Goal: Use online tool/utility: Use online tool/utility

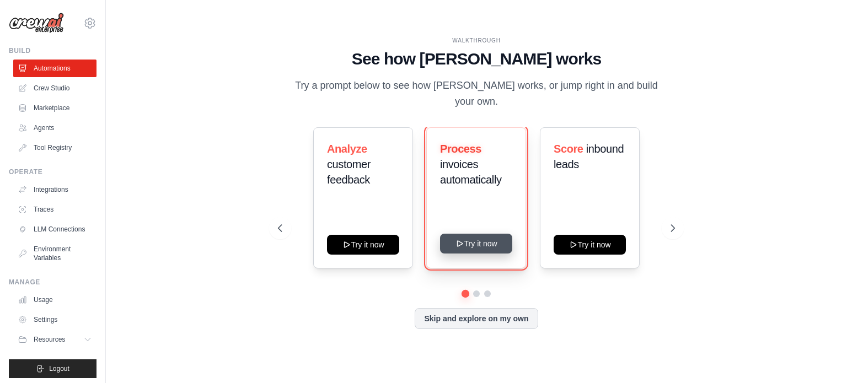
click at [480, 238] on button "Try it now" at bounding box center [476, 244] width 72 height 20
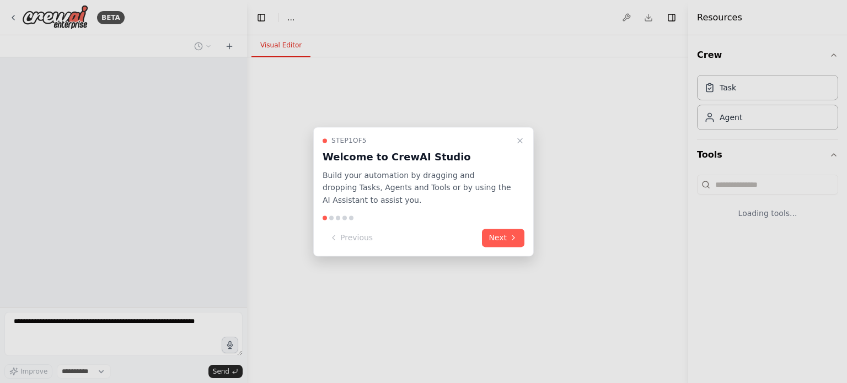
select select "****"
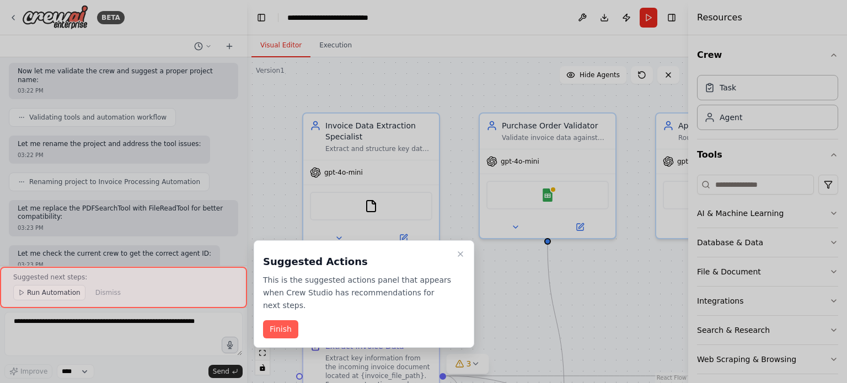
scroll to position [1314, 0]
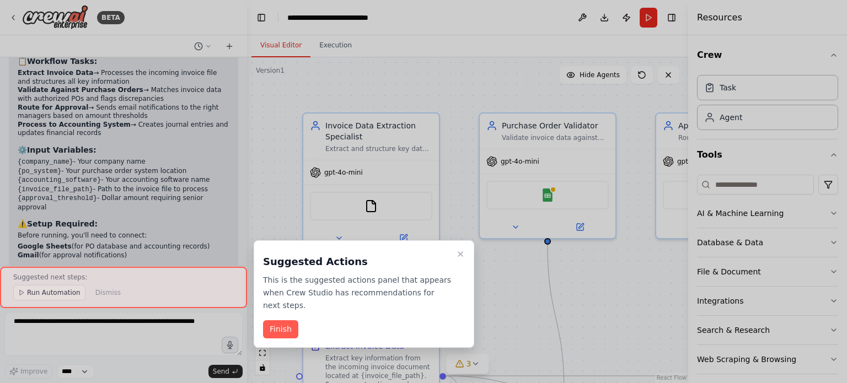
click at [752, 33] on div at bounding box center [423, 191] width 847 height 383
click at [287, 320] on button "Finish" at bounding box center [280, 329] width 35 height 18
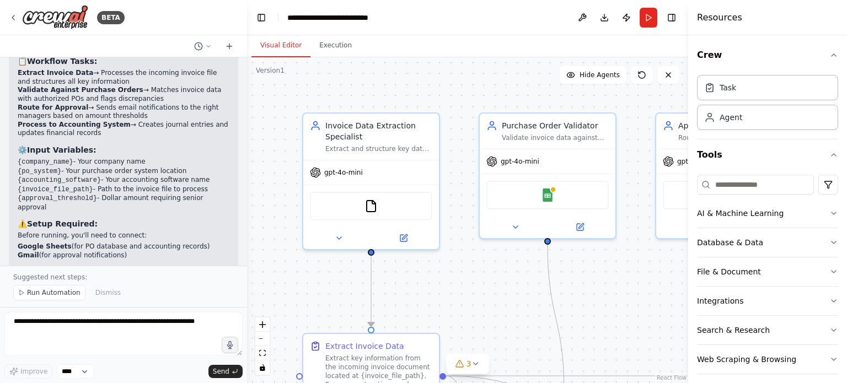
scroll to position [7, 0]
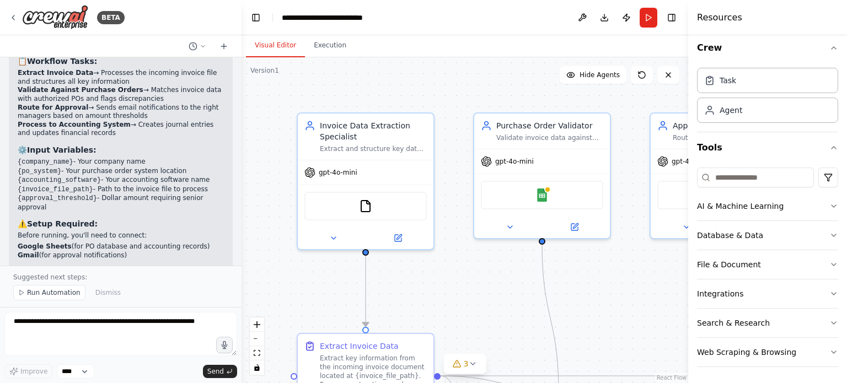
drag, startPoint x: 243, startPoint y: 246, endPoint x: 241, endPoint y: 147, distance: 99.8
click at [241, 147] on div "BETA Build a crew that extracts data from incoming invoices, validates informat…" at bounding box center [423, 191] width 847 height 383
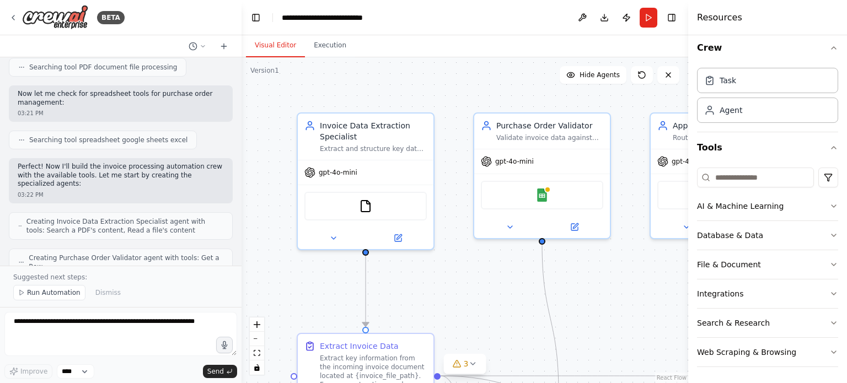
scroll to position [0, 0]
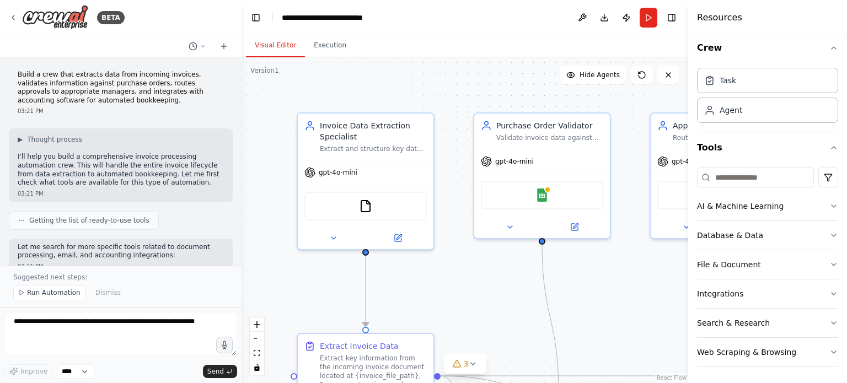
click at [238, 263] on div at bounding box center [239, 191] width 4 height 383
click at [60, 257] on p "Let me search for more specific tools related to document processing, email, an…" at bounding box center [121, 251] width 206 height 17
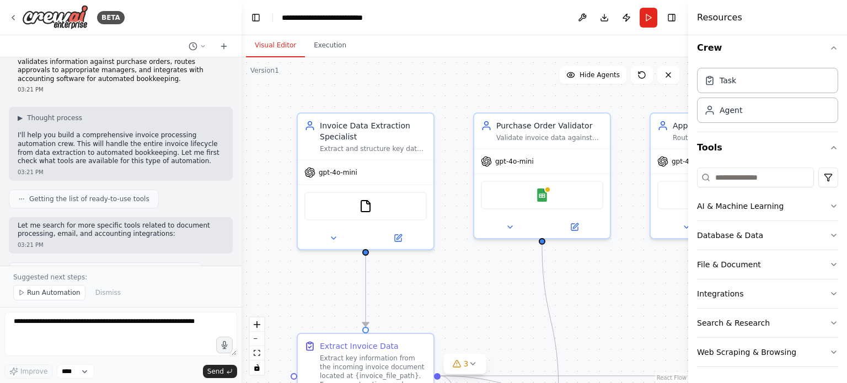
click at [237, 263] on div at bounding box center [239, 191] width 4 height 383
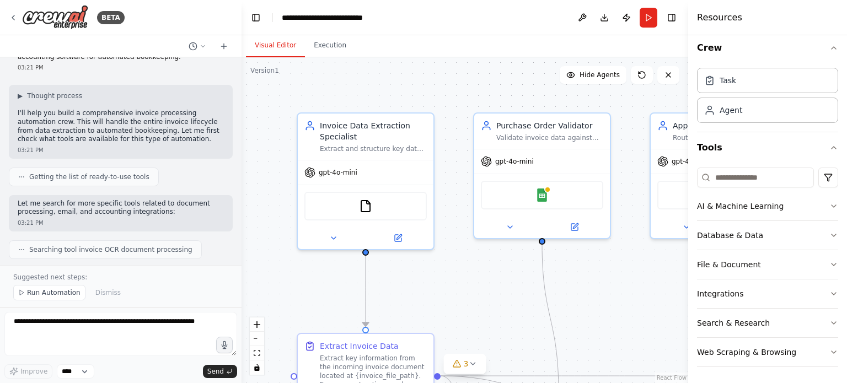
click at [237, 263] on div at bounding box center [239, 191] width 4 height 383
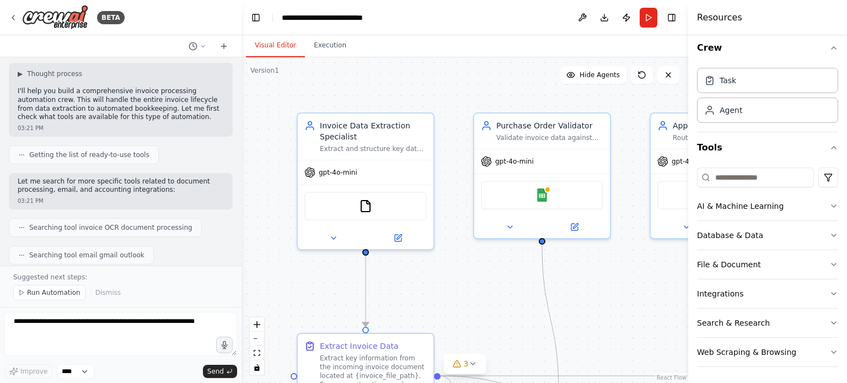
click at [237, 263] on div at bounding box center [239, 191] width 4 height 383
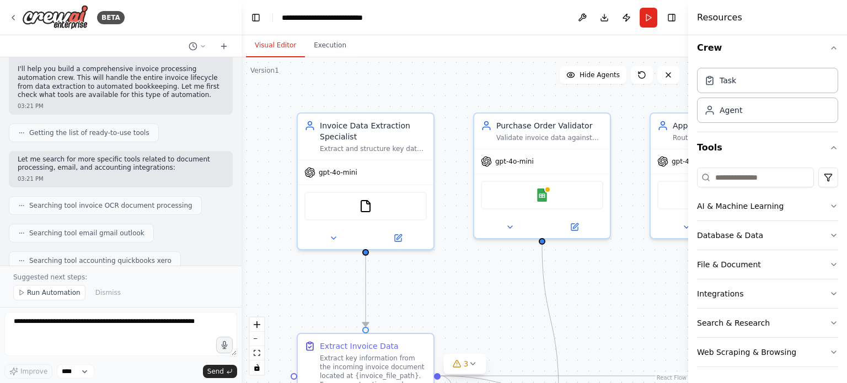
click at [237, 263] on div at bounding box center [239, 191] width 4 height 383
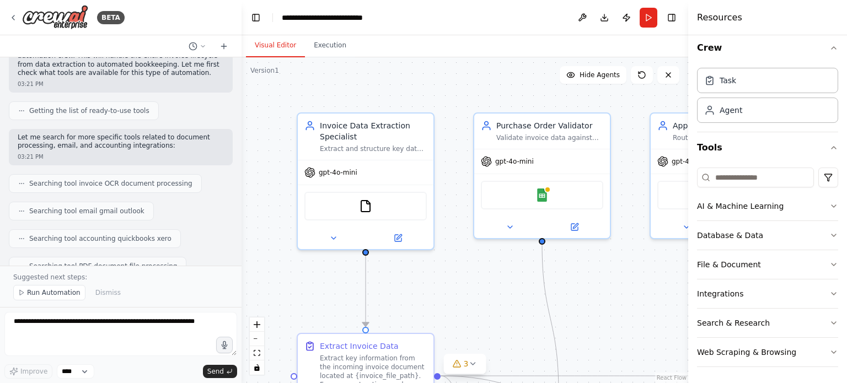
click at [237, 263] on div at bounding box center [239, 191] width 4 height 383
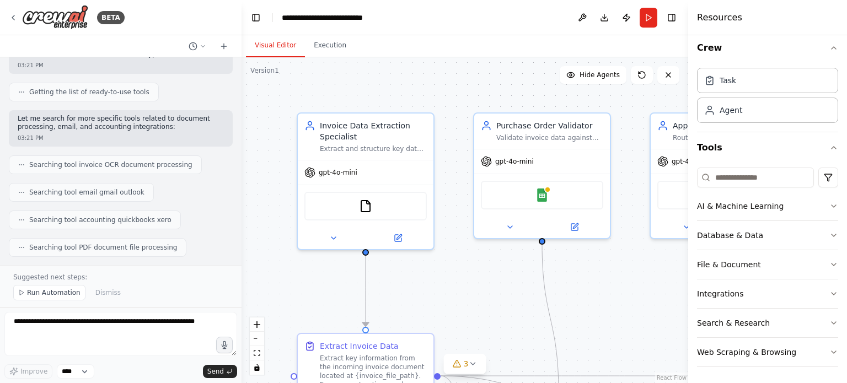
scroll to position [139, 0]
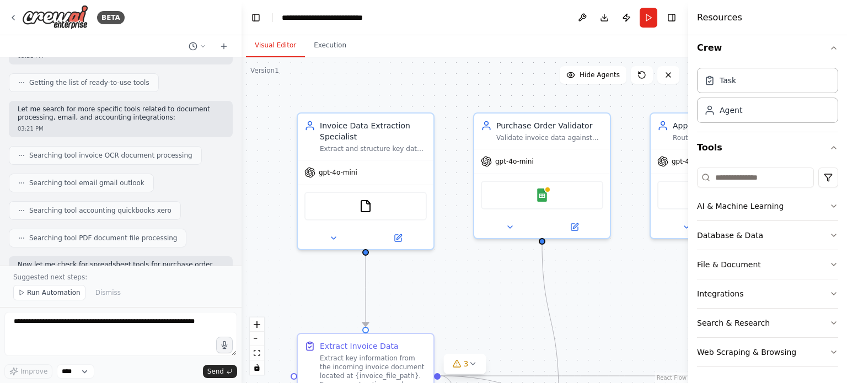
click at [237, 263] on div at bounding box center [239, 191] width 4 height 383
click at [151, 155] on span "Searching tool invoice OCR document processing" at bounding box center [110, 153] width 163 height 9
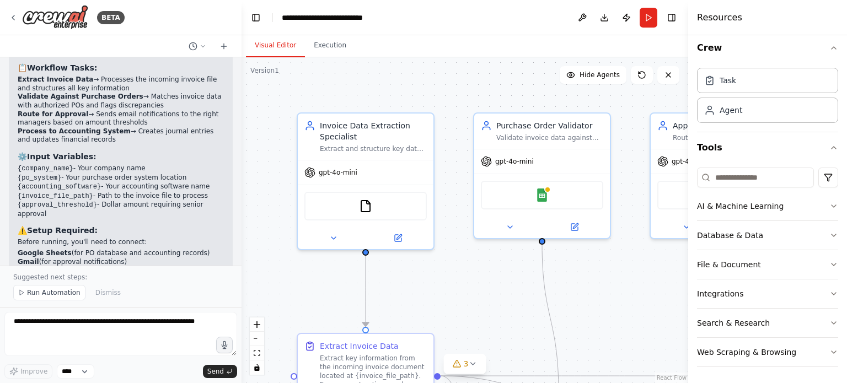
scroll to position [1314, 0]
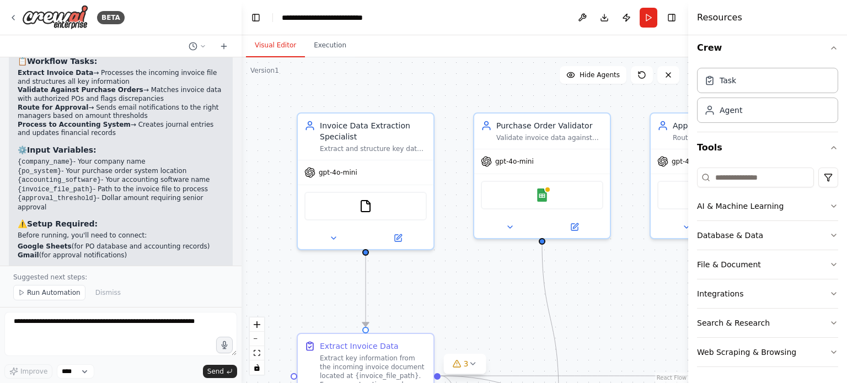
click at [564, 297] on div ".deletable-edge-delete-btn { width: 20px; height: 20px; border: 0px solid #ffff…" at bounding box center [464, 220] width 446 height 326
click at [256, 352] on icon "fit view" at bounding box center [257, 353] width 7 height 6
